Goal: Navigation & Orientation: Understand site structure

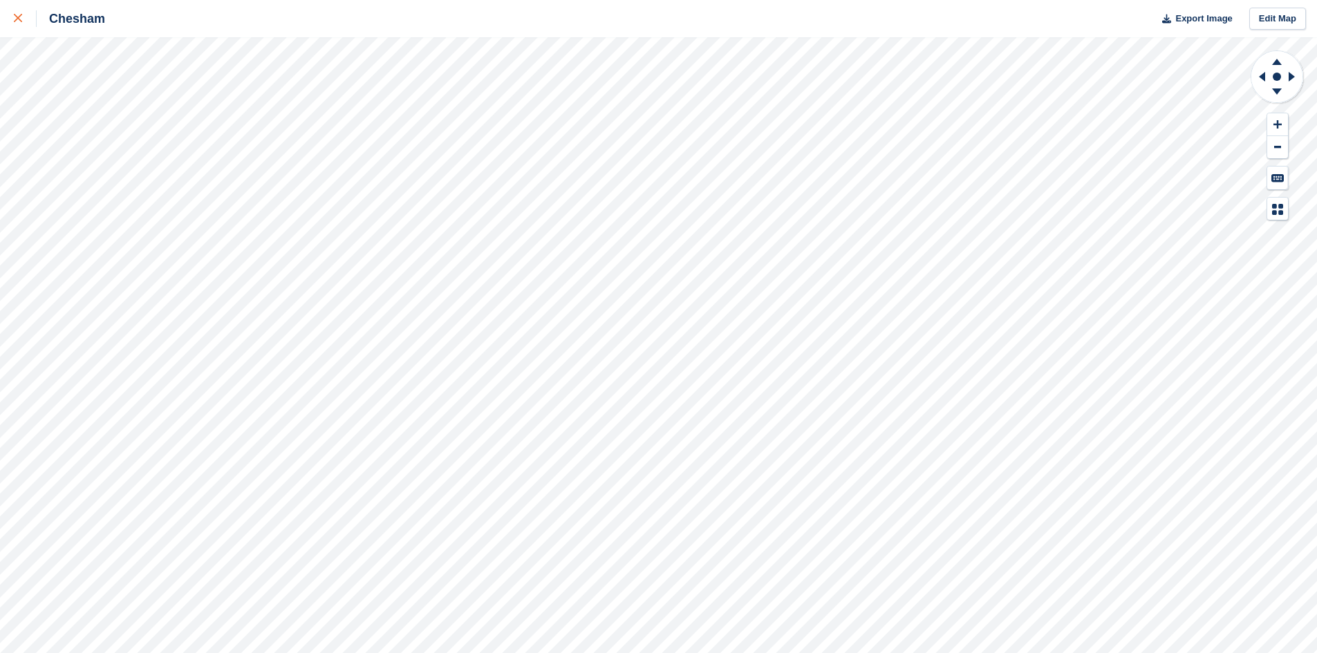
click at [21, 14] on div at bounding box center [25, 18] width 23 height 17
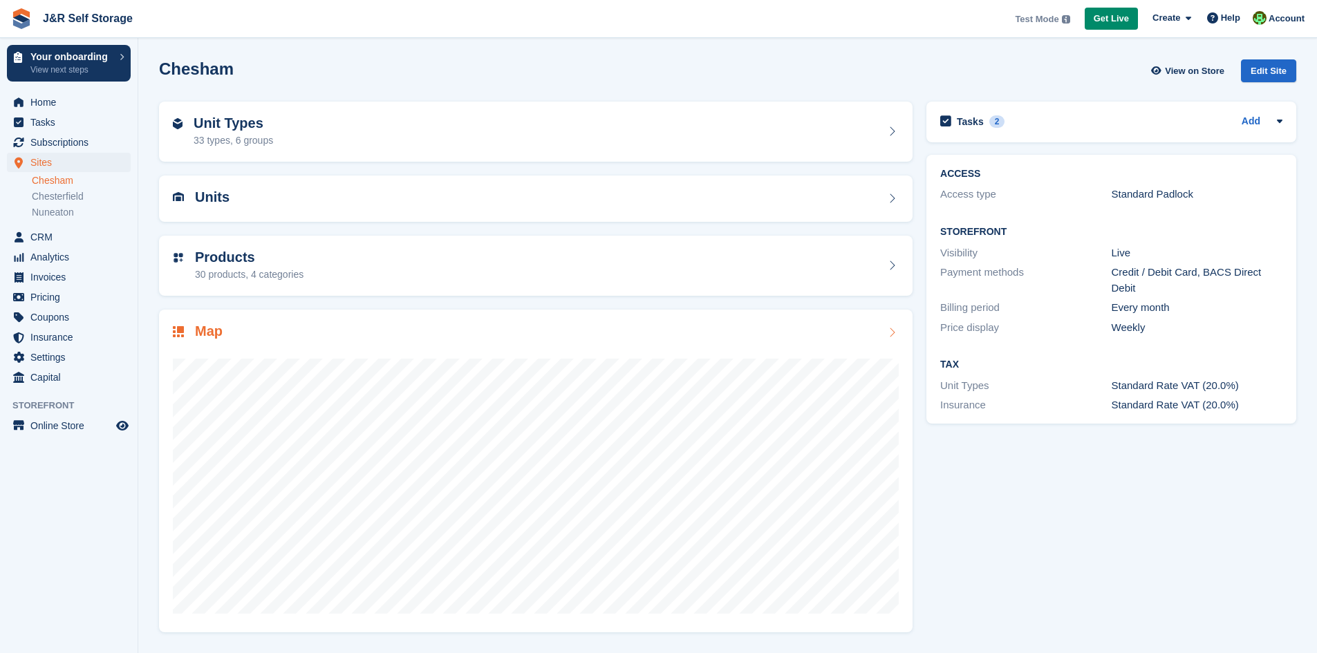
click at [207, 332] on h2 "Map" at bounding box center [209, 331] width 28 height 16
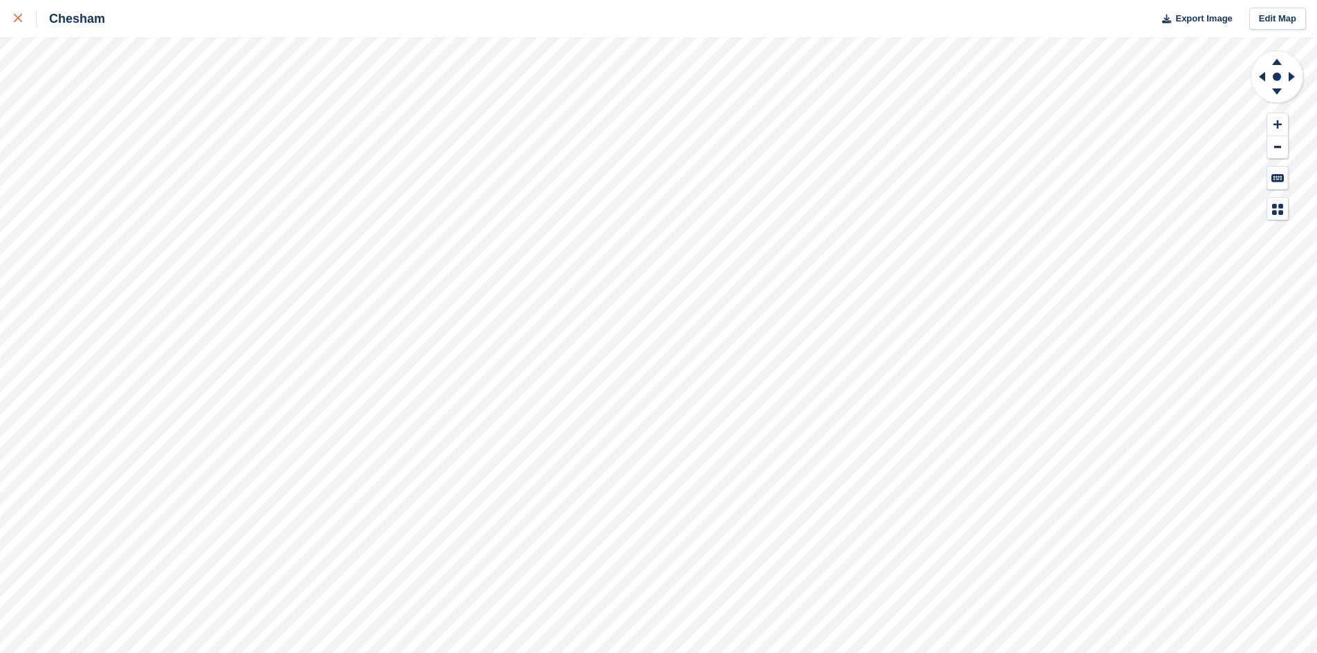
click at [14, 20] on link at bounding box center [18, 18] width 37 height 37
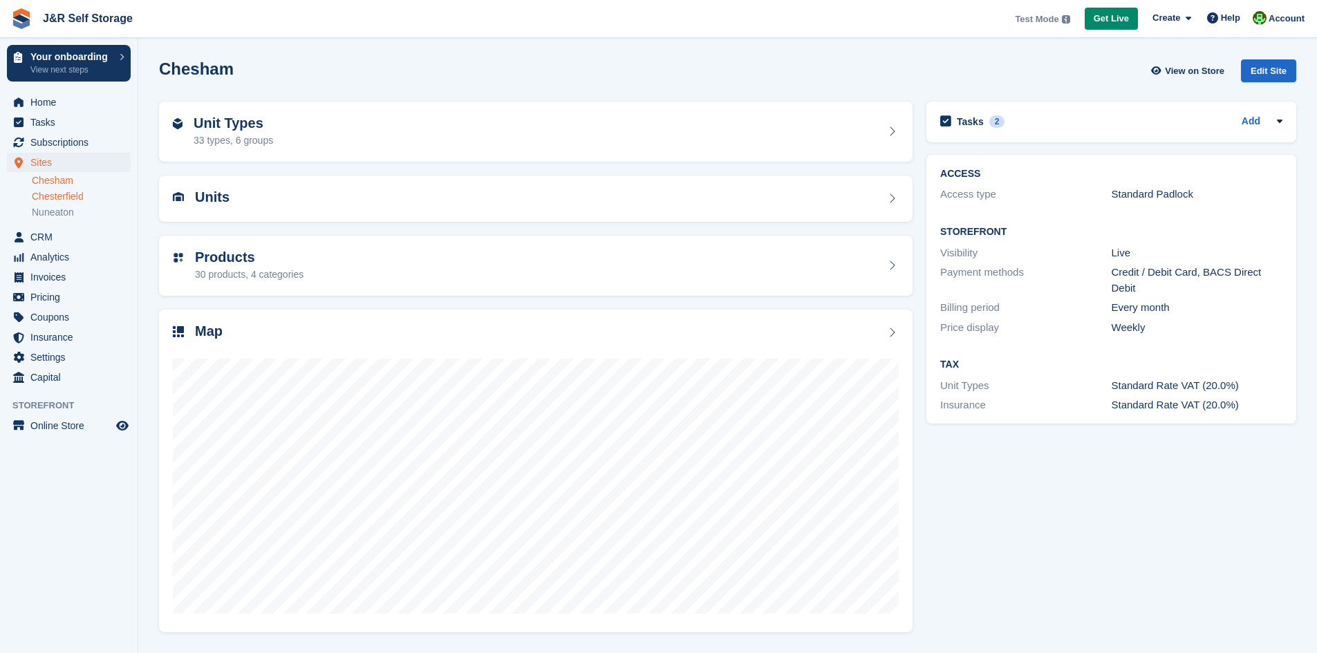
click at [51, 200] on link "Chesterfield" at bounding box center [81, 196] width 99 height 13
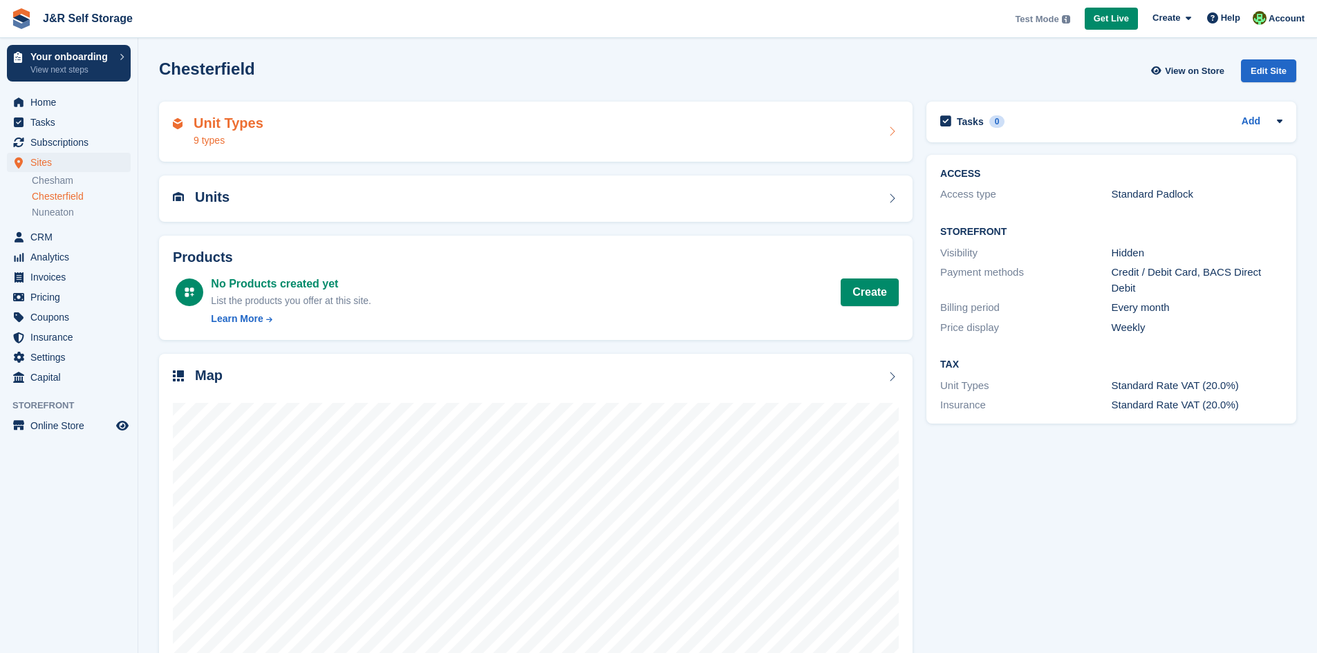
click at [219, 137] on div "9 types" at bounding box center [229, 140] width 70 height 15
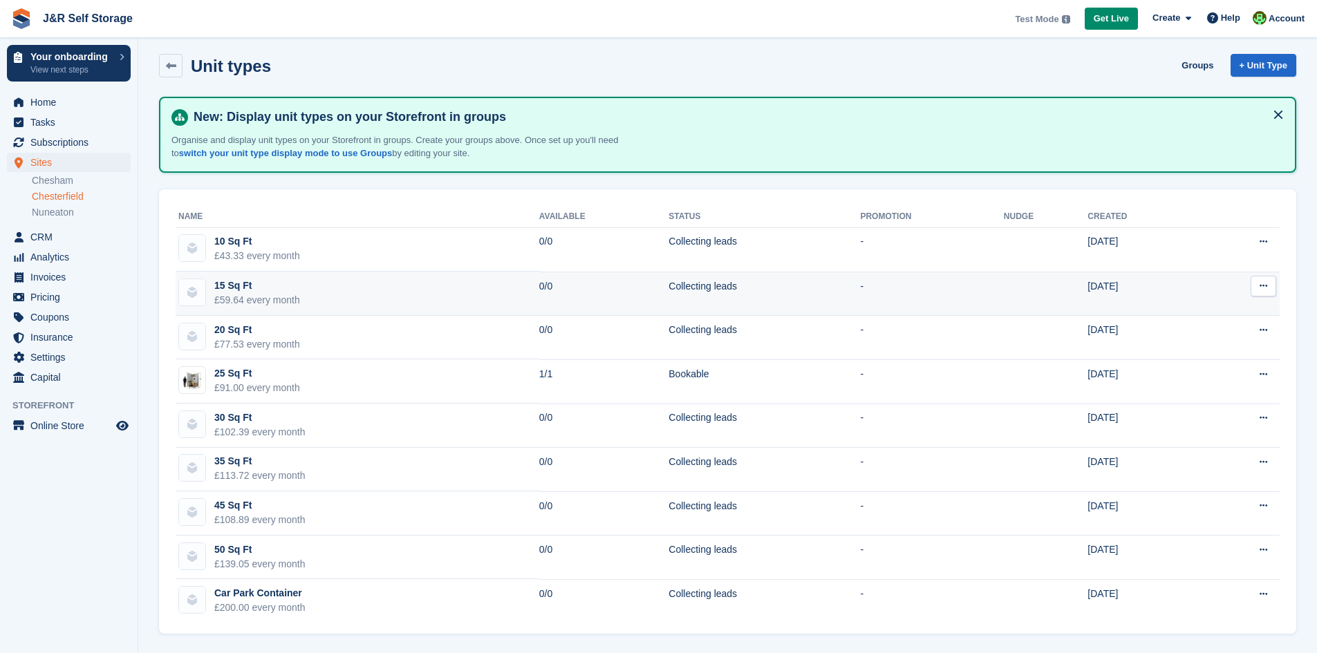
scroll to position [7, 0]
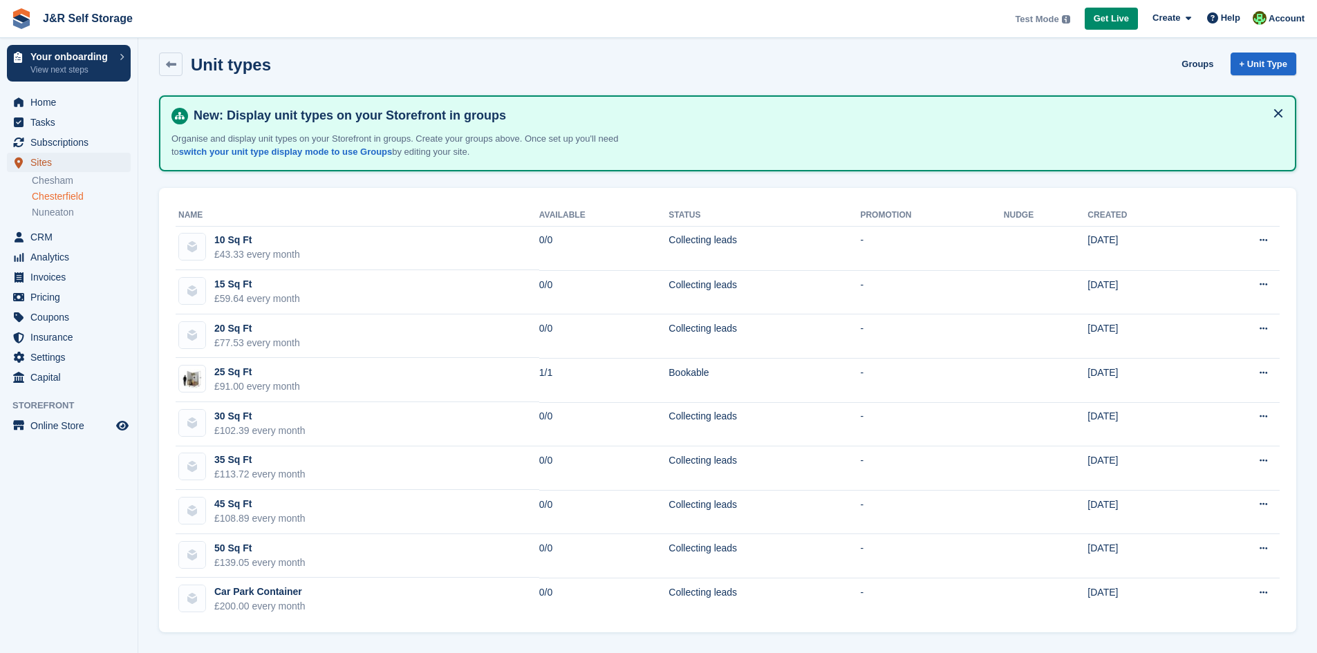
click at [57, 163] on span "Sites" at bounding box center [71, 162] width 83 height 19
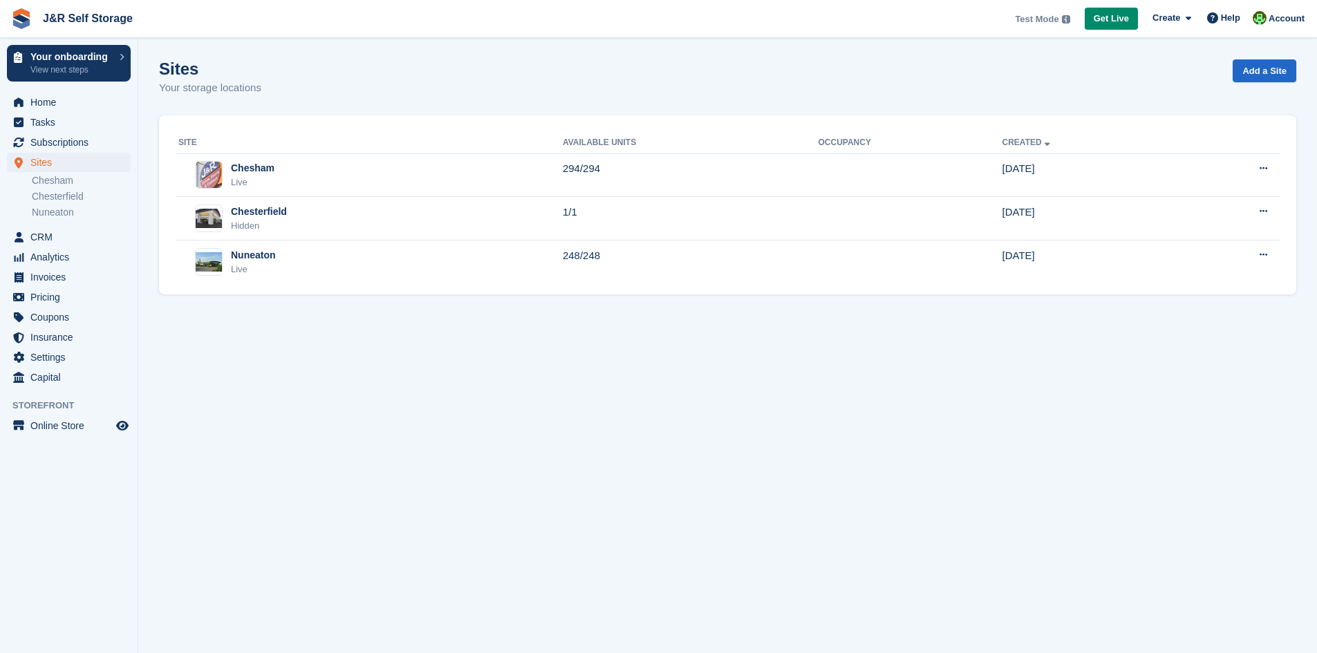
click at [55, 175] on link "Chesham" at bounding box center [81, 180] width 99 height 13
